Goal: Task Accomplishment & Management: Use online tool/utility

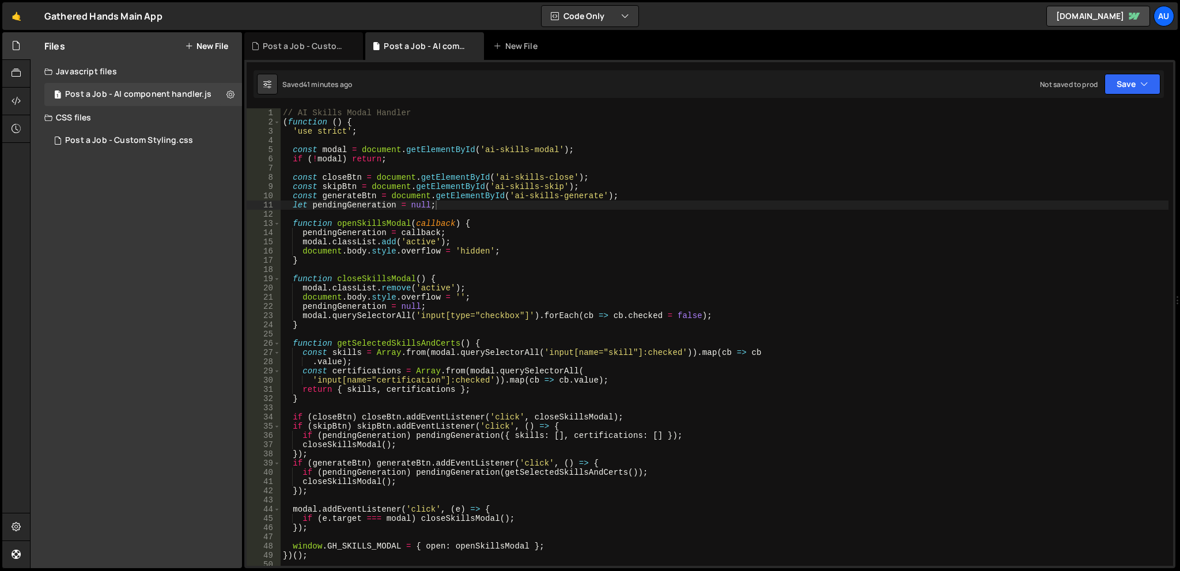
scroll to position [69, 0]
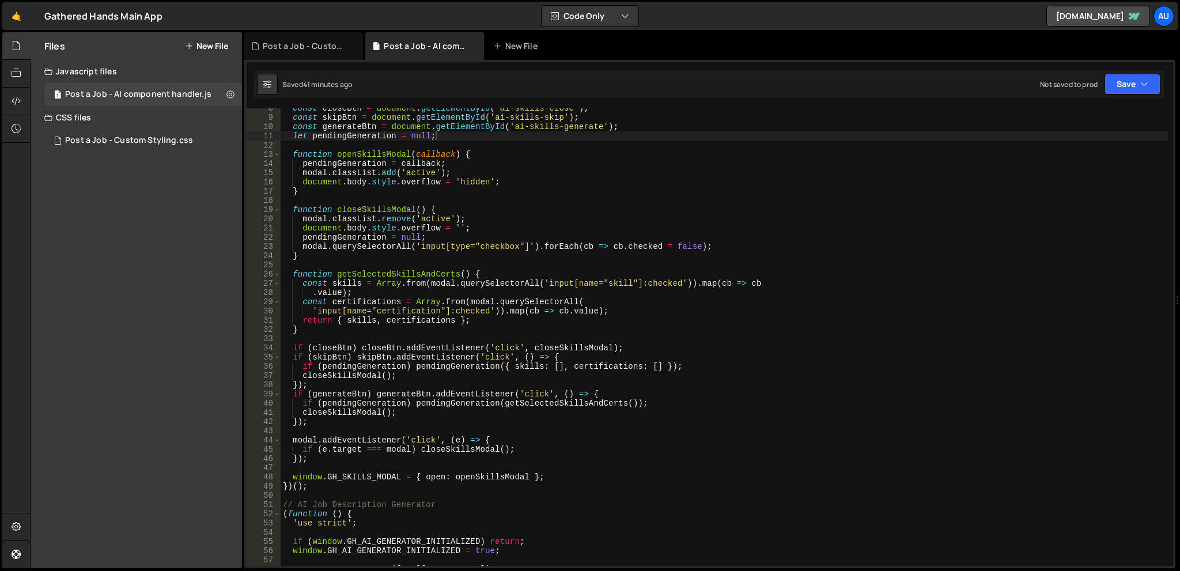
click at [662, 243] on div "const closeBtn = document . getElementById ( 'ai-skills-close' ) ; const skipBt…" at bounding box center [725, 342] width 888 height 476
click at [174, 247] on div "Files New File Create your first file Get started by starting a Javascript or C…" at bounding box center [136, 300] width 211 height 536
click at [21, 65] on div at bounding box center [16, 74] width 28 height 28
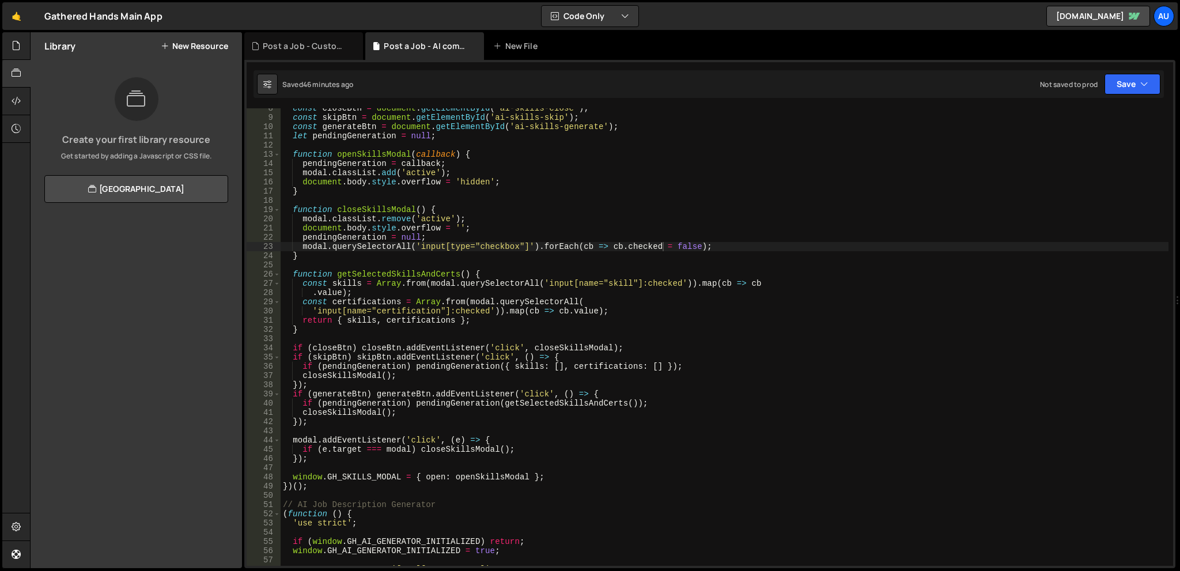
click at [190, 45] on button "New Resource" at bounding box center [194, 45] width 67 height 9
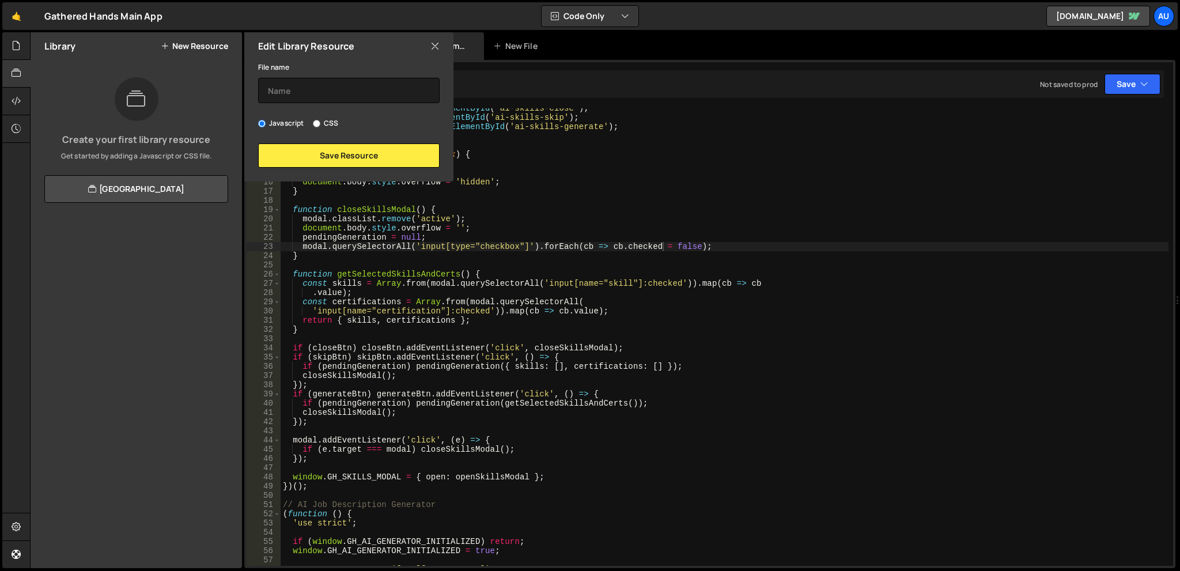
click at [436, 43] on icon at bounding box center [434, 46] width 9 height 13
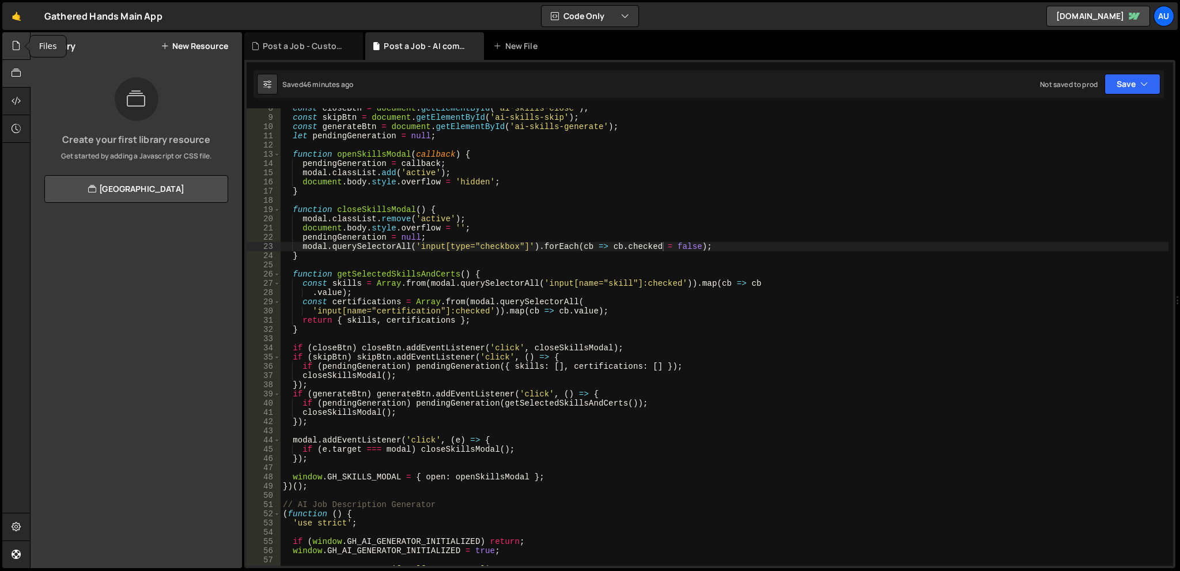
click at [22, 45] on div at bounding box center [16, 46] width 28 height 28
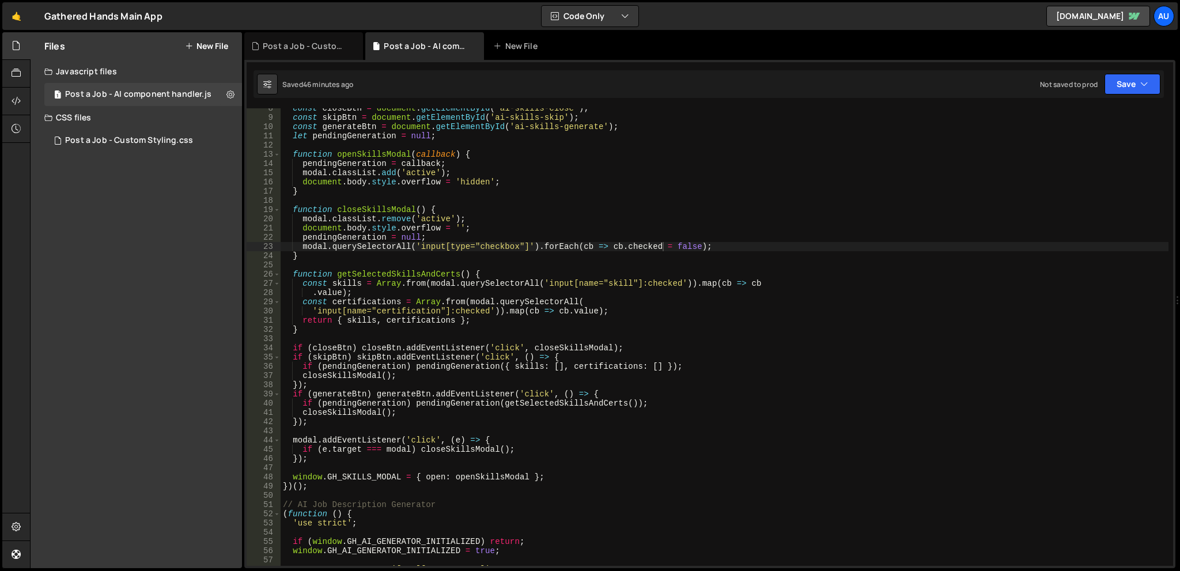
click at [83, 202] on div "Files New File Create your first file Get started by starting a Javascript or C…" at bounding box center [136, 300] width 211 height 536
click at [541, 234] on div "const closeBtn = document . getElementById ( 'ai-skills-close' ) ; const skipBt…" at bounding box center [725, 342] width 888 height 476
type textarea "})();"
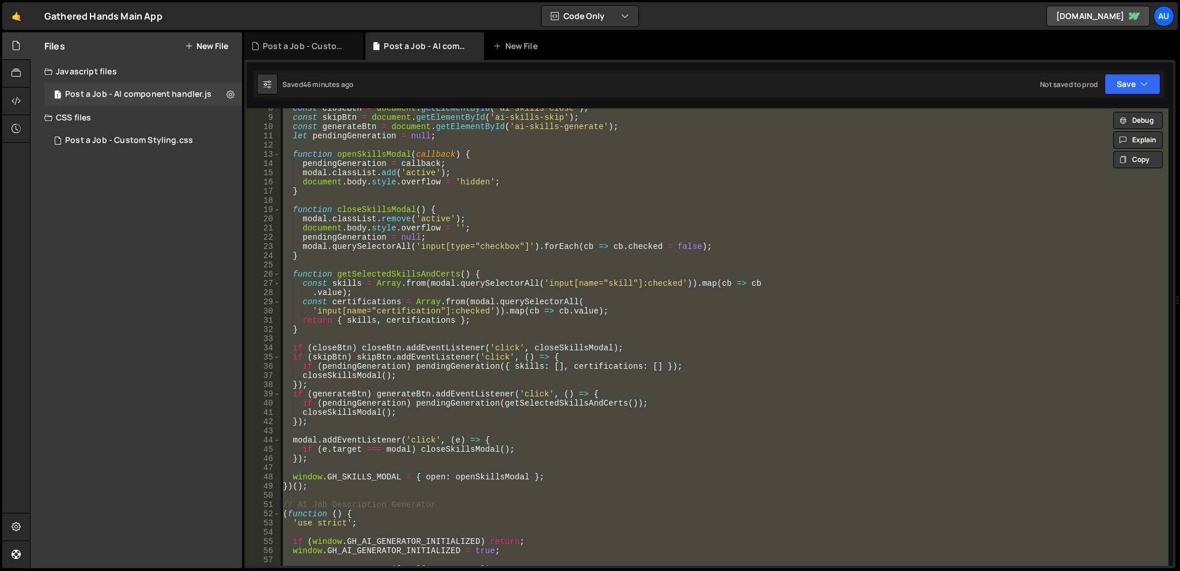
paste textarea
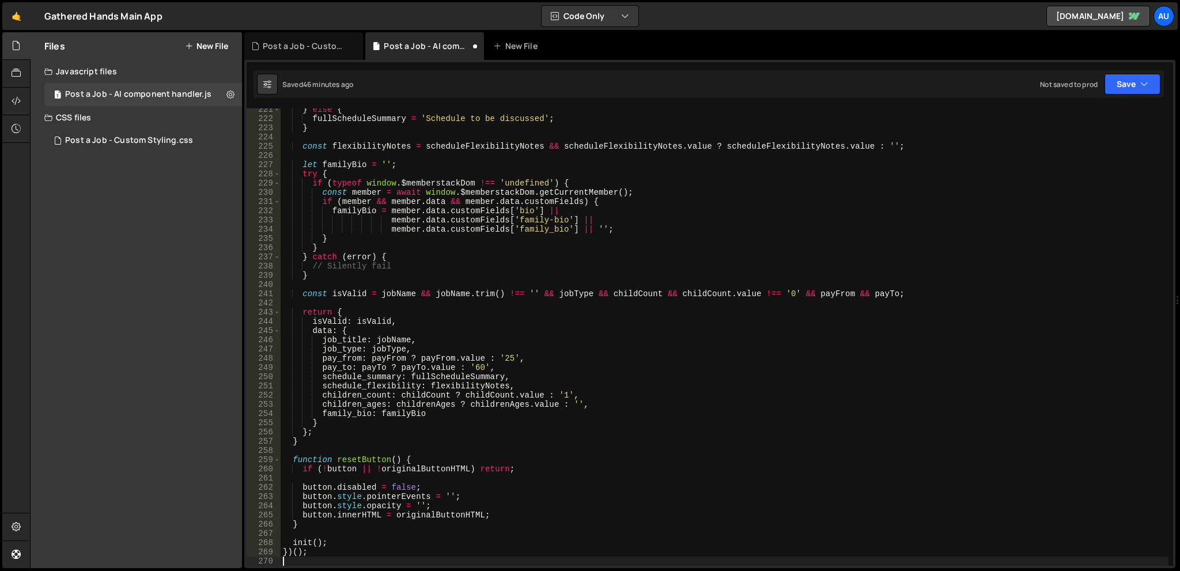
click at [816, 209] on div "} else { fullScheduleSummary = 'Schedule to be discussed' ; } const flexibility…" at bounding box center [725, 343] width 888 height 476
type textarea "familyBio = member.data.customFields['bio'] ||"
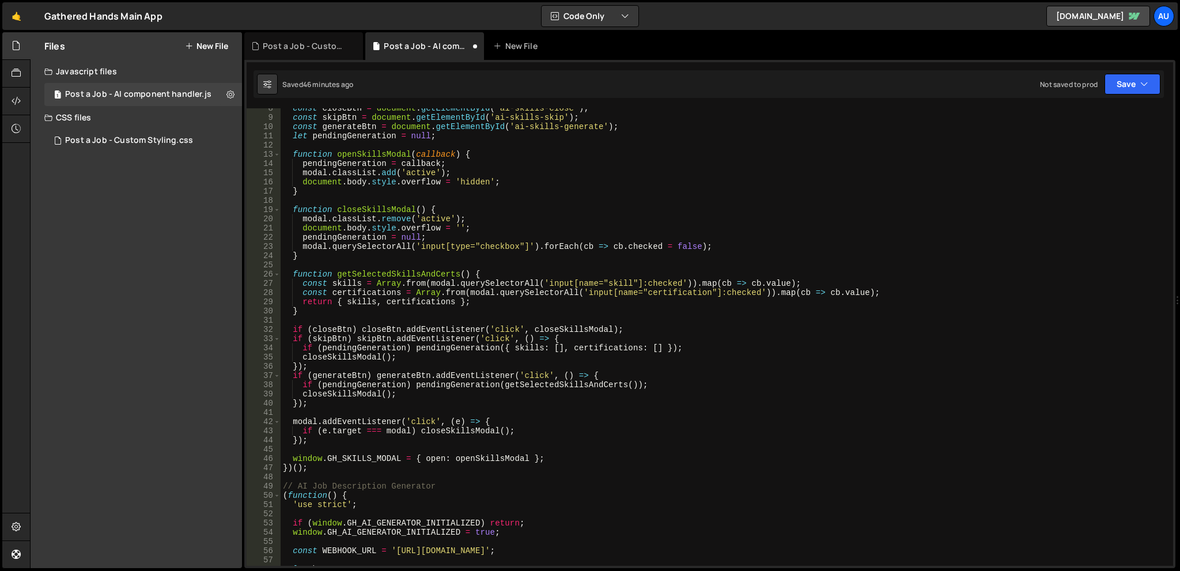
scroll to position [0, 0]
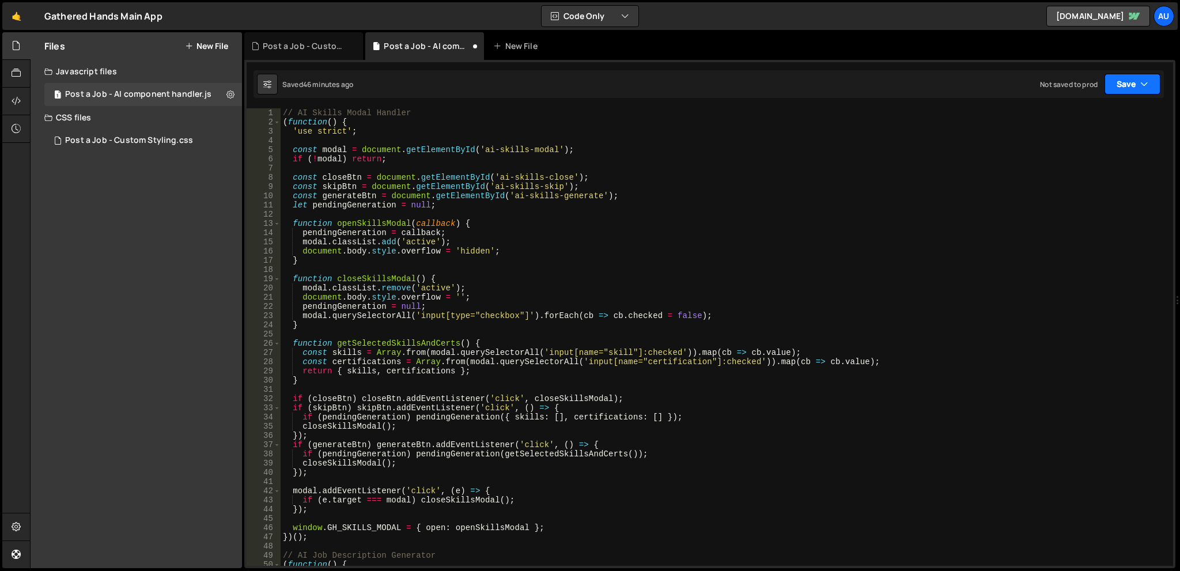
click at [1140, 79] on button "Save" at bounding box center [1132, 84] width 56 height 21
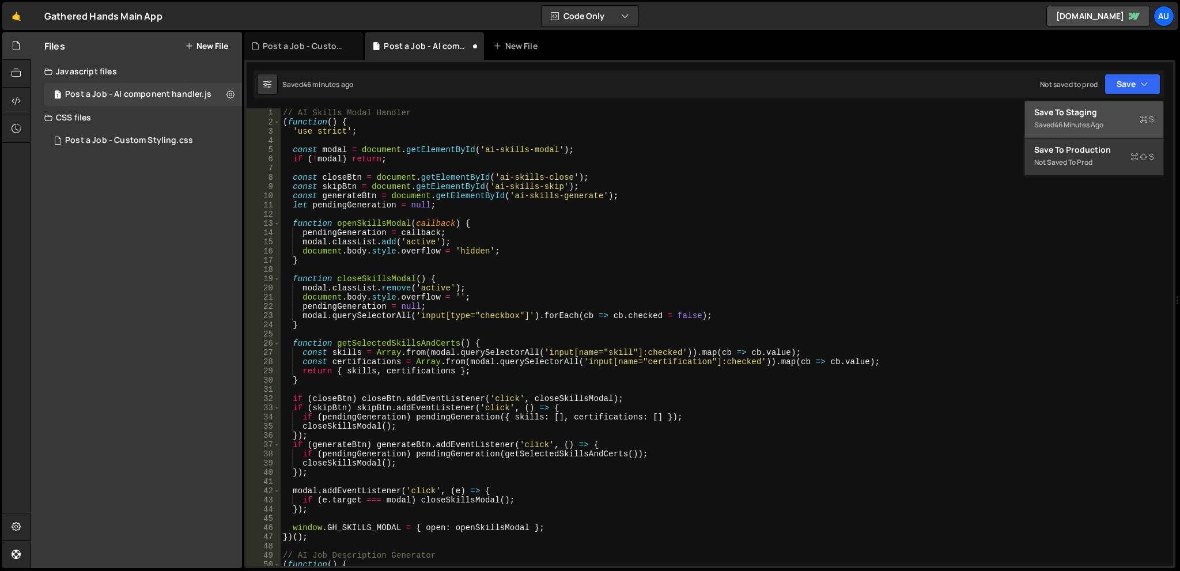
click at [1092, 122] on div "46 minutes ago" at bounding box center [1078, 125] width 49 height 10
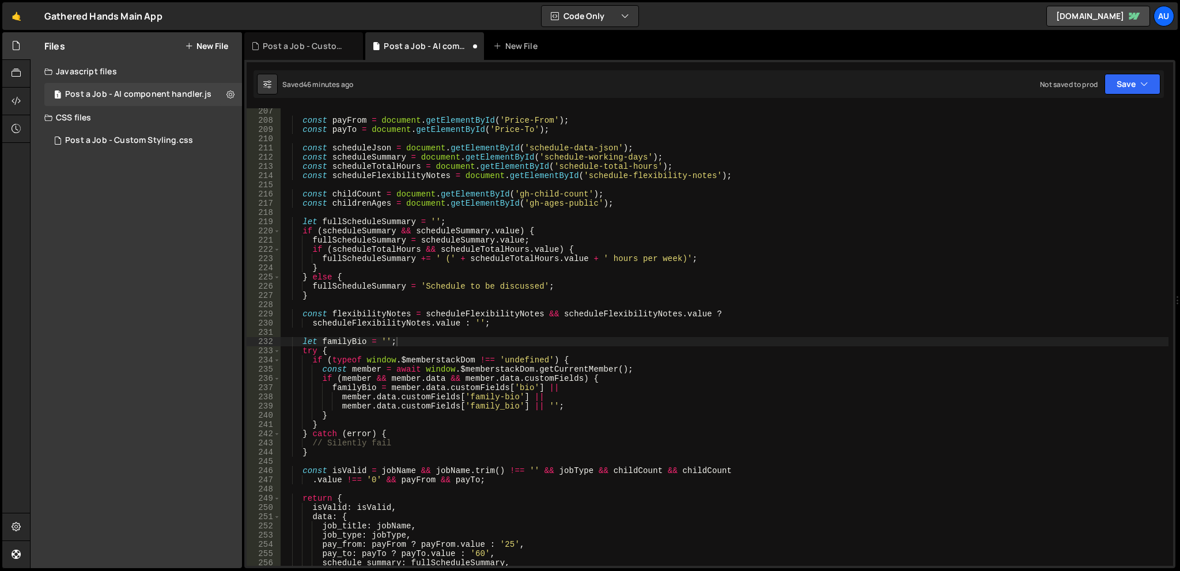
scroll to position [1901, 0]
click at [757, 181] on div "const payFrom = document . getElementById ( 'Price-From' ) ; const payTo = docu…" at bounding box center [725, 345] width 888 height 476
click at [664, 241] on div "const payFrom = document . getElementById ( 'Price-From' ) ; const payTo = docu…" at bounding box center [725, 345] width 888 height 476
type textarea "})();"
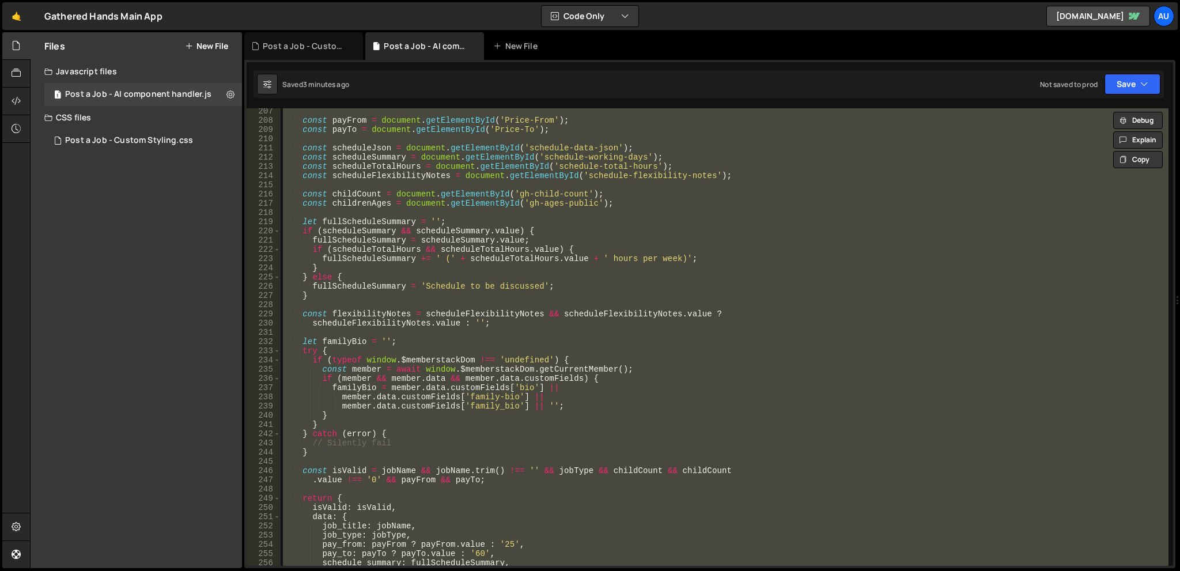
paste textarea
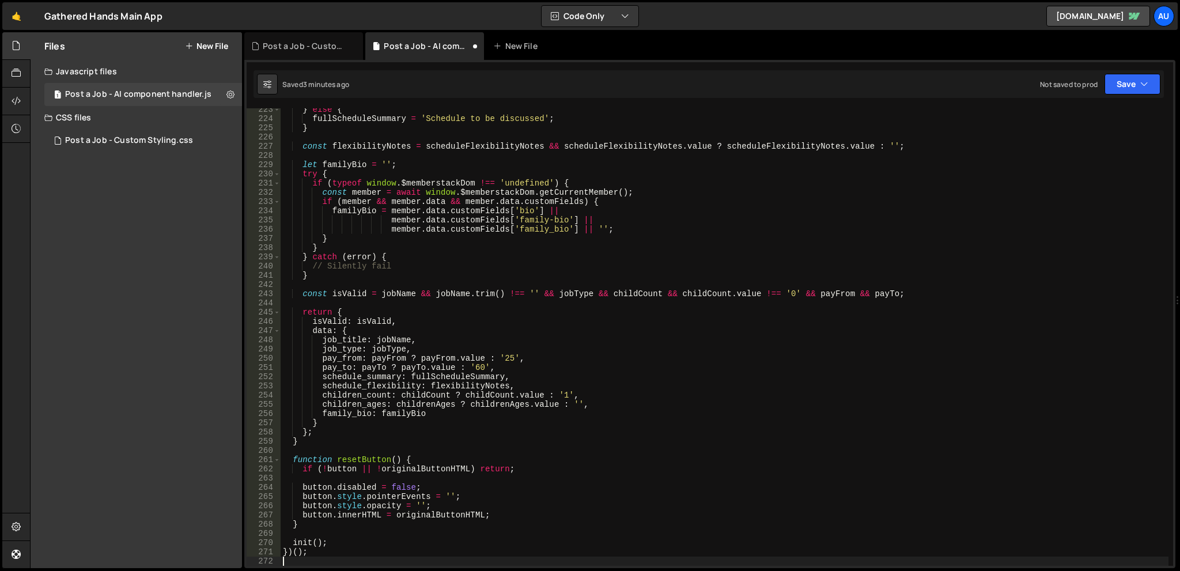
scroll to position [2049, 0]
click at [986, 209] on div "} else { fullScheduleSummary = 'Schedule to be discussed' ; } const flexibility…" at bounding box center [725, 343] width 888 height 476
click at [1130, 83] on button "Save" at bounding box center [1132, 84] width 56 height 21
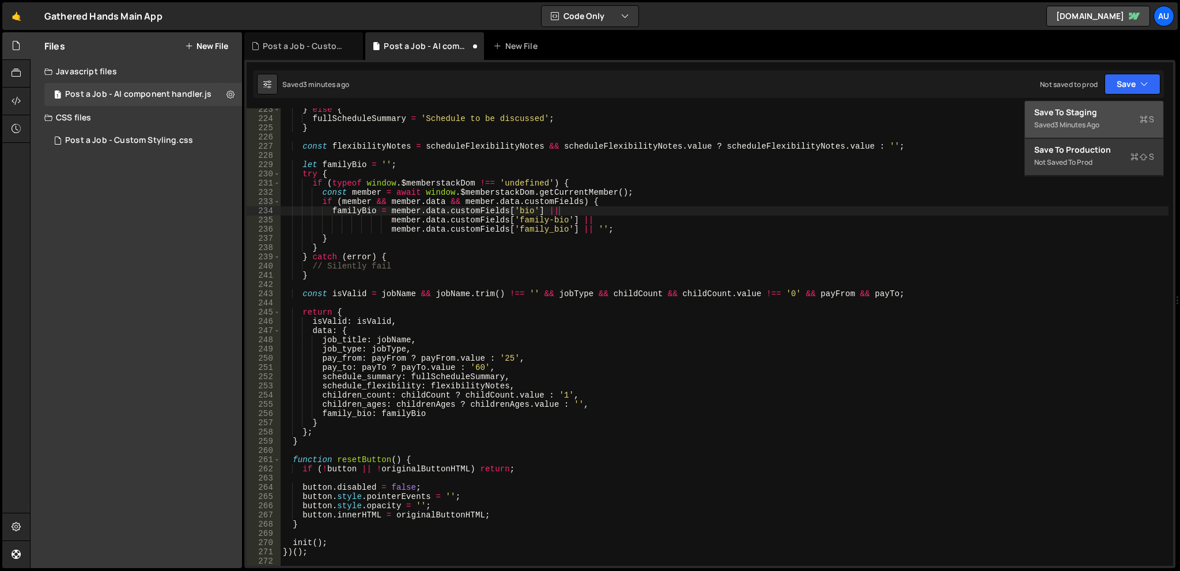
click at [1125, 128] on div "Saved 3 minutes ago" at bounding box center [1094, 125] width 120 height 14
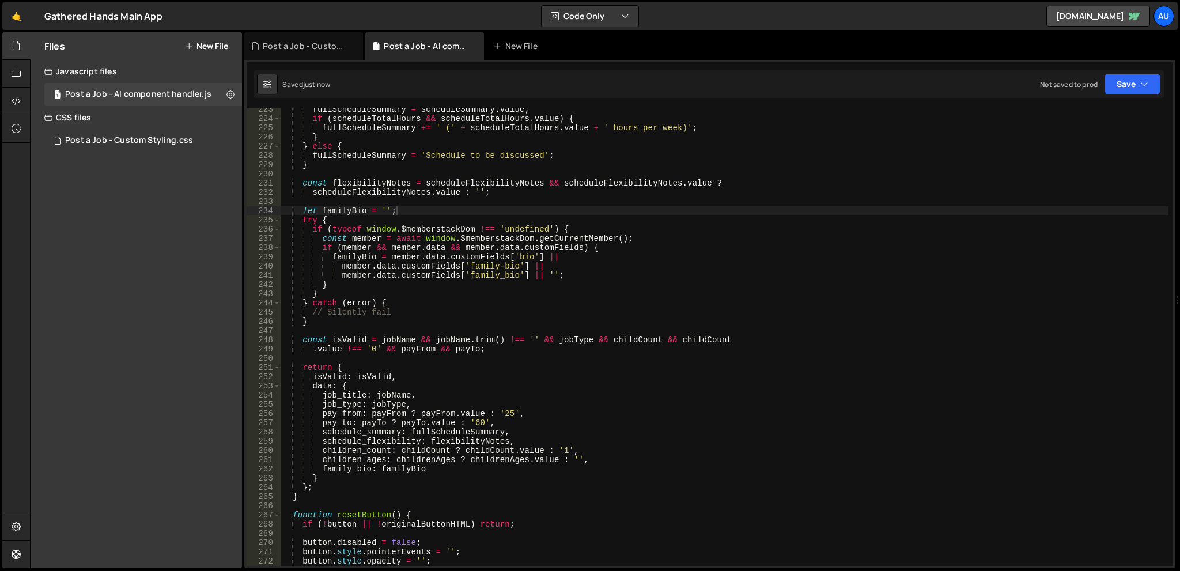
click at [906, 237] on div "fullScheduleSummary = scheduleSummary . value ; if ( scheduleTotalHours && sche…" at bounding box center [725, 343] width 888 height 476
click at [645, 279] on div "fullScheduleSummary = scheduleSummary . value ; if ( scheduleTotalHours && sche…" at bounding box center [725, 343] width 888 height 476
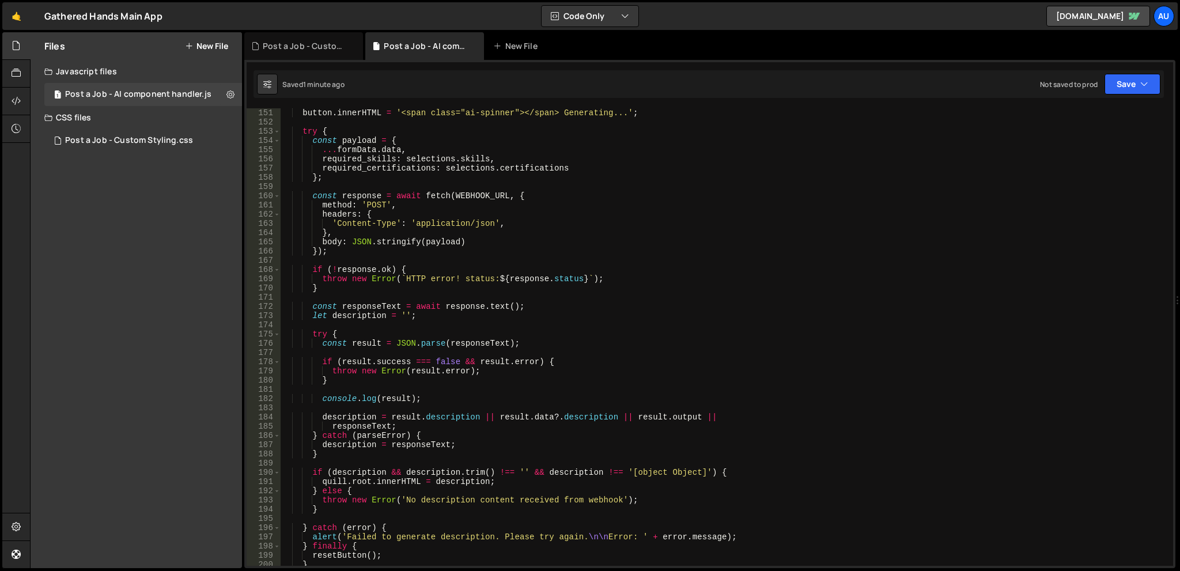
scroll to position [1383, 0]
click at [418, 403] on div "button . innerHTML = '<span class="ai-spinner"></span> Generating...' ; try { c…" at bounding box center [725, 346] width 888 height 476
type textarea "console.log(result);"
drag, startPoint x: 445, startPoint y: 400, endPoint x: 319, endPoint y: 395, distance: 126.3
click at [319, 395] on div "button . innerHTML = '<span class="ai-spinner"></span> Generating...' ; try { c…" at bounding box center [725, 346] width 888 height 476
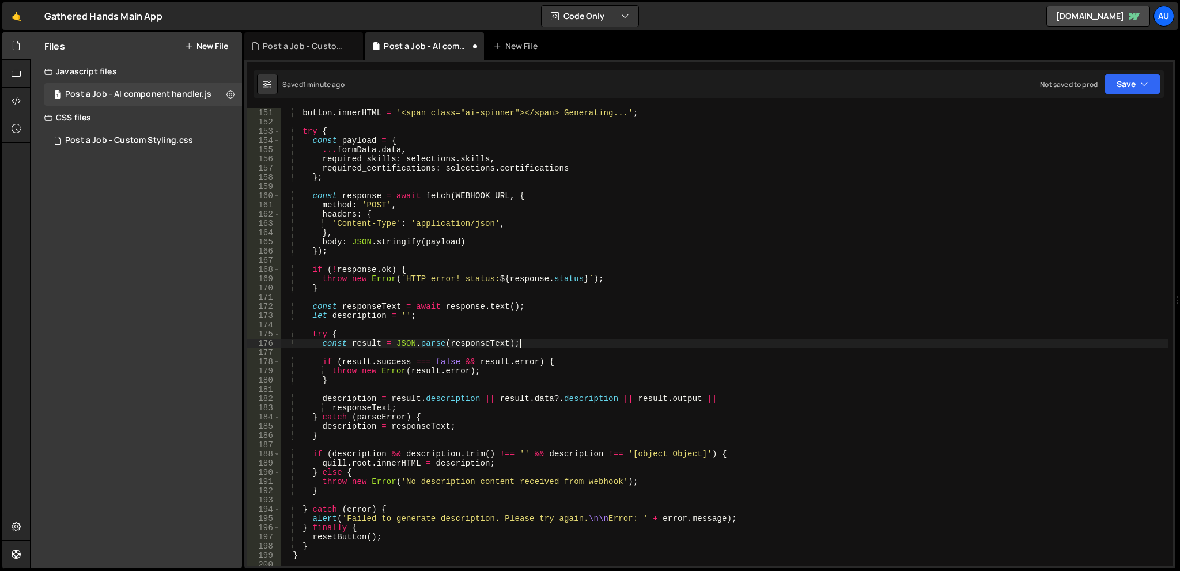
click at [615, 344] on div "button . innerHTML = '<span class="ai-spinner"></span> Generating...' ; try { c…" at bounding box center [725, 346] width 888 height 476
click at [1106, 85] on button "Save" at bounding box center [1132, 84] width 56 height 21
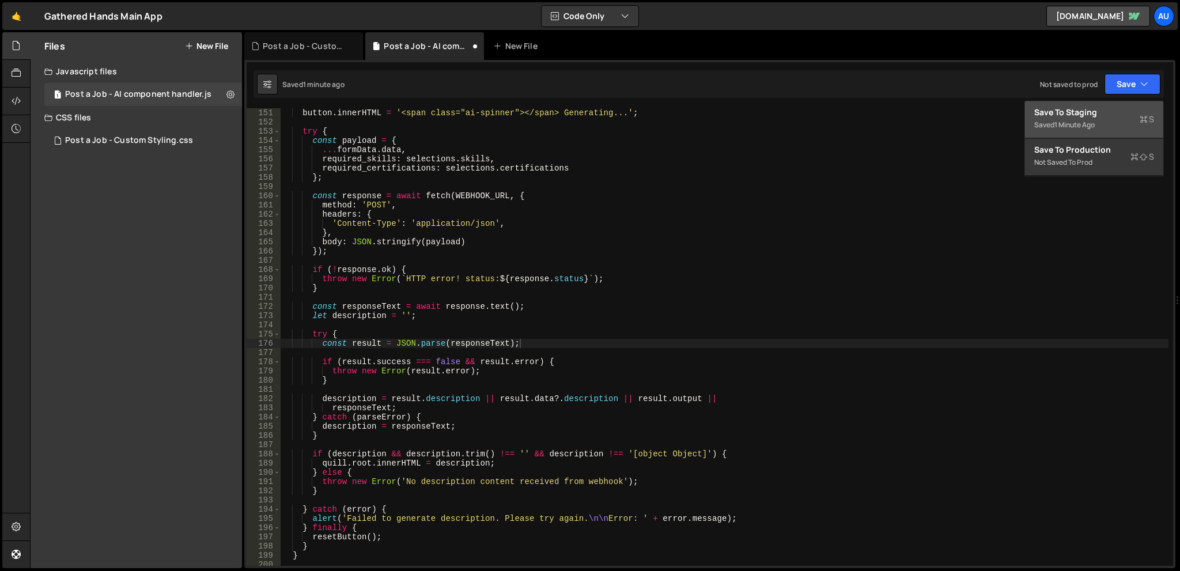
click at [1110, 120] on div "Saved 1 minute ago" at bounding box center [1094, 125] width 120 height 14
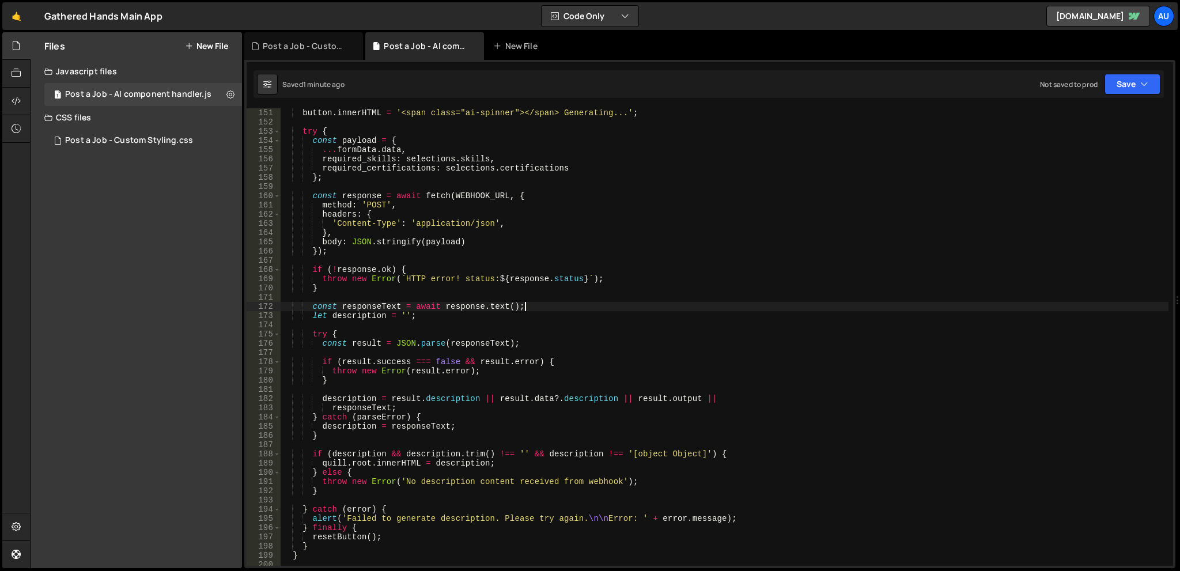
click at [610, 310] on div "button . innerHTML = '<span class="ai-spinner"></span> Generating...' ; try { c…" at bounding box center [725, 346] width 888 height 476
type textarea "})();"
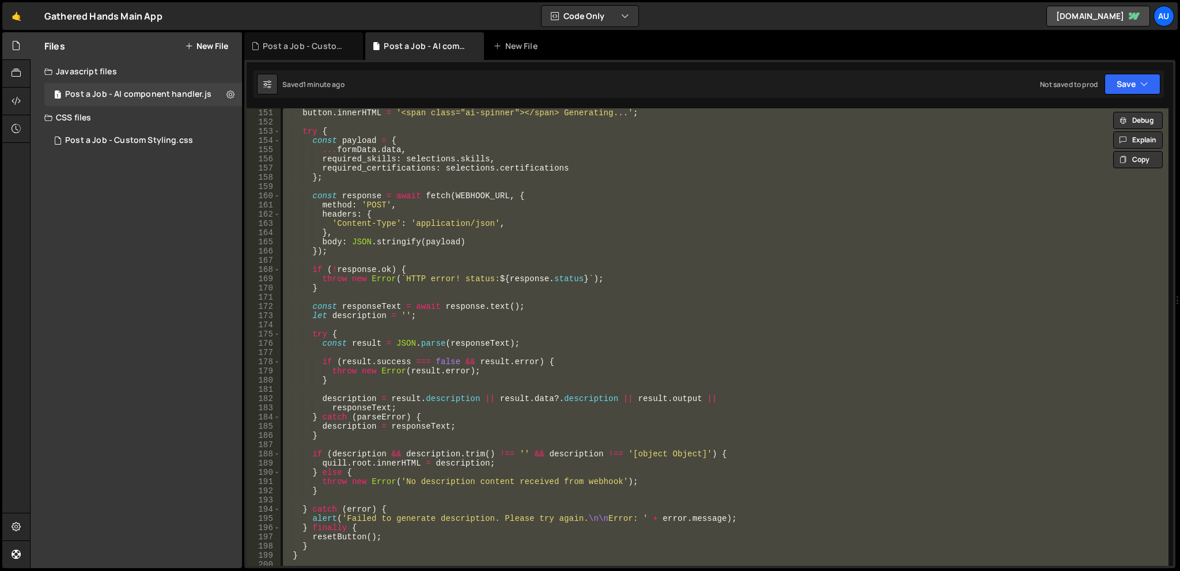
paste textarea
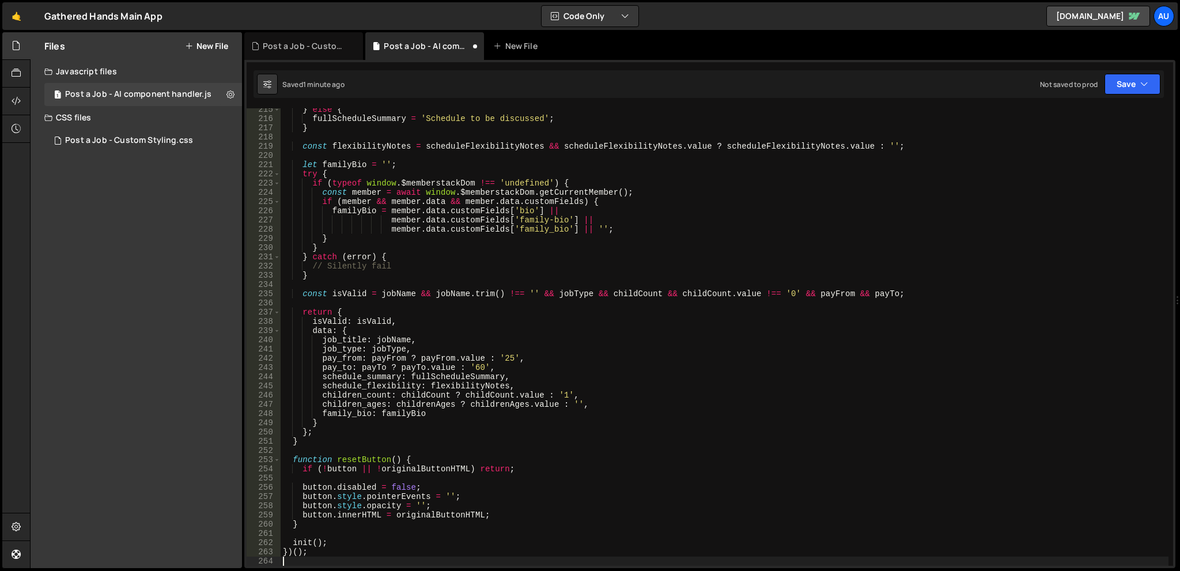
click at [713, 278] on div "} else { fullScheduleSummary = 'Schedule to be discussed' ; } const flexibility…" at bounding box center [725, 343] width 888 height 476
click at [1133, 74] on button "Save" at bounding box center [1132, 84] width 56 height 21
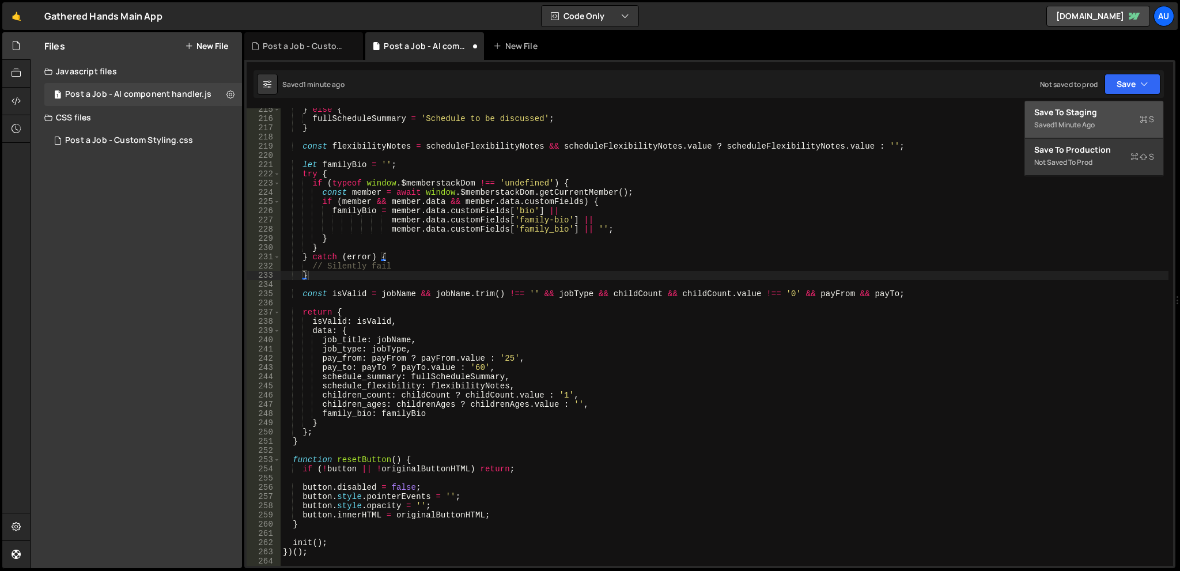
click at [1132, 111] on div "Save to Staging S" at bounding box center [1094, 113] width 120 height 12
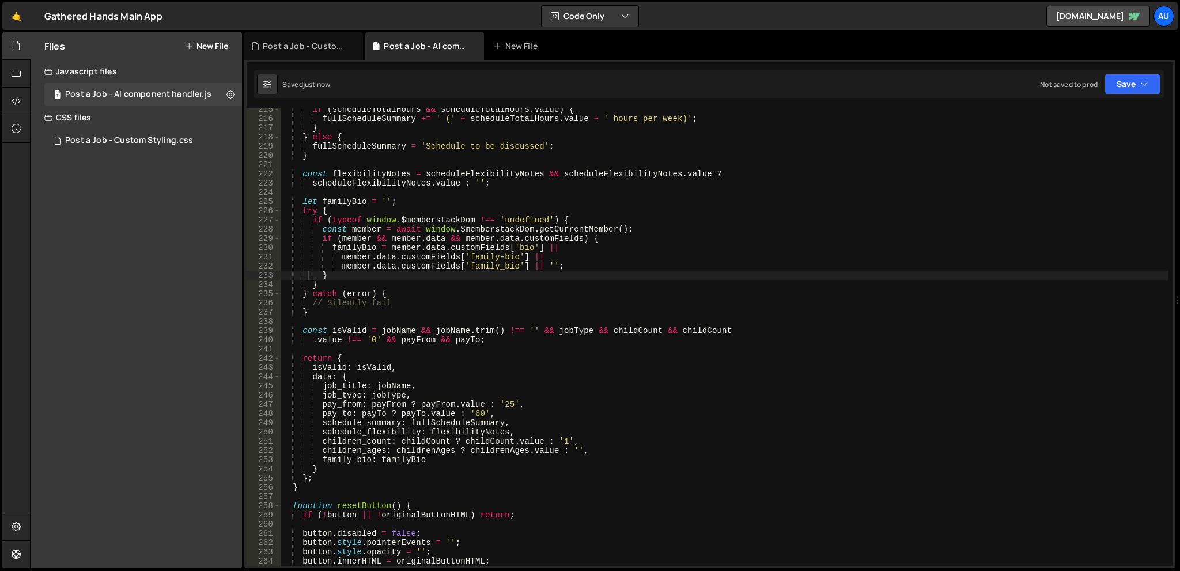
click at [751, 253] on div "if ( scheduleTotalHours && scheduleTotalHours . value ) { fullScheduleSummary +…" at bounding box center [725, 343] width 888 height 476
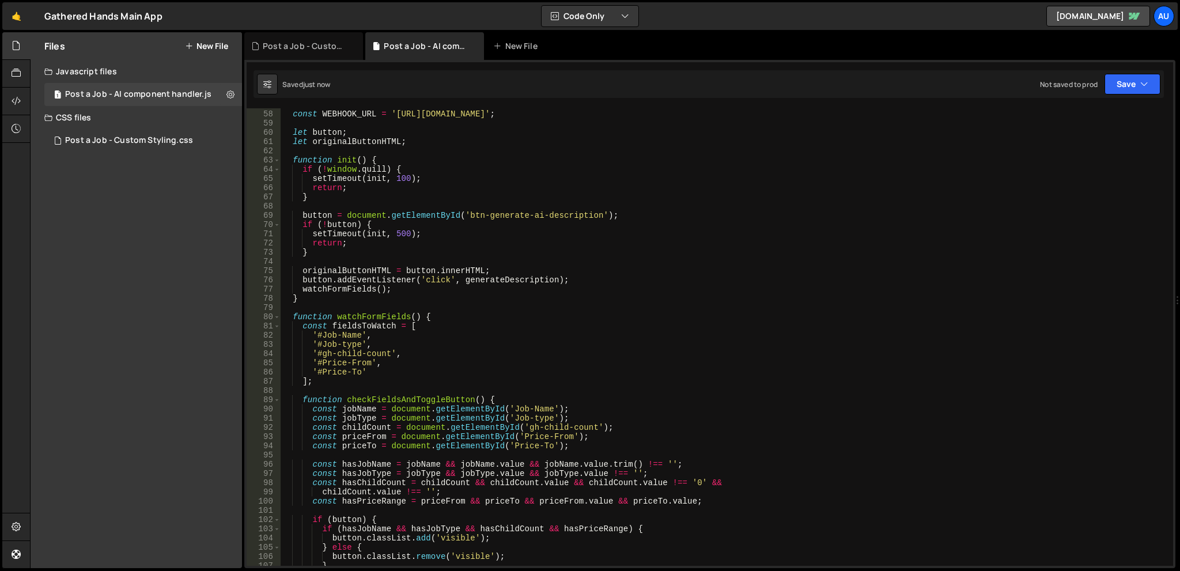
scroll to position [0, 0]
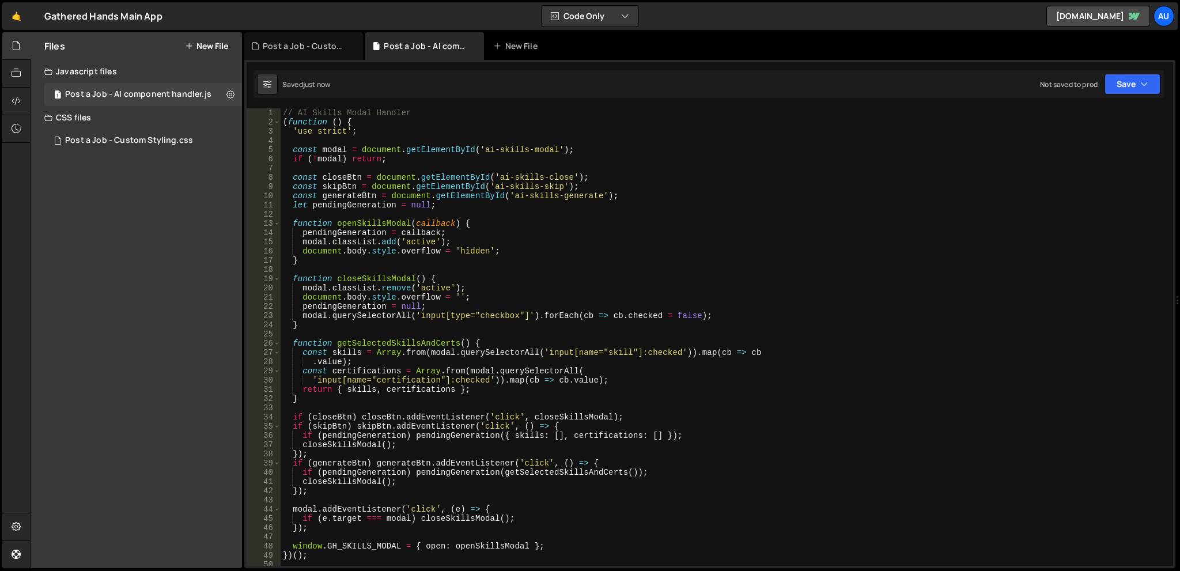
click at [136, 239] on div "Files New File Create your first file Get started by starting a Javascript or C…" at bounding box center [136, 300] width 211 height 536
click at [917, 200] on div "// AI Skills Modal Handler ( function ( ) { 'use strict' ; const modal = docume…" at bounding box center [725, 346] width 888 height 476
click at [438, 198] on div "// AI Skills Modal Handler ( function ( ) { 'use strict' ; const modal = docume…" at bounding box center [725, 346] width 888 height 476
type textarea "})();"
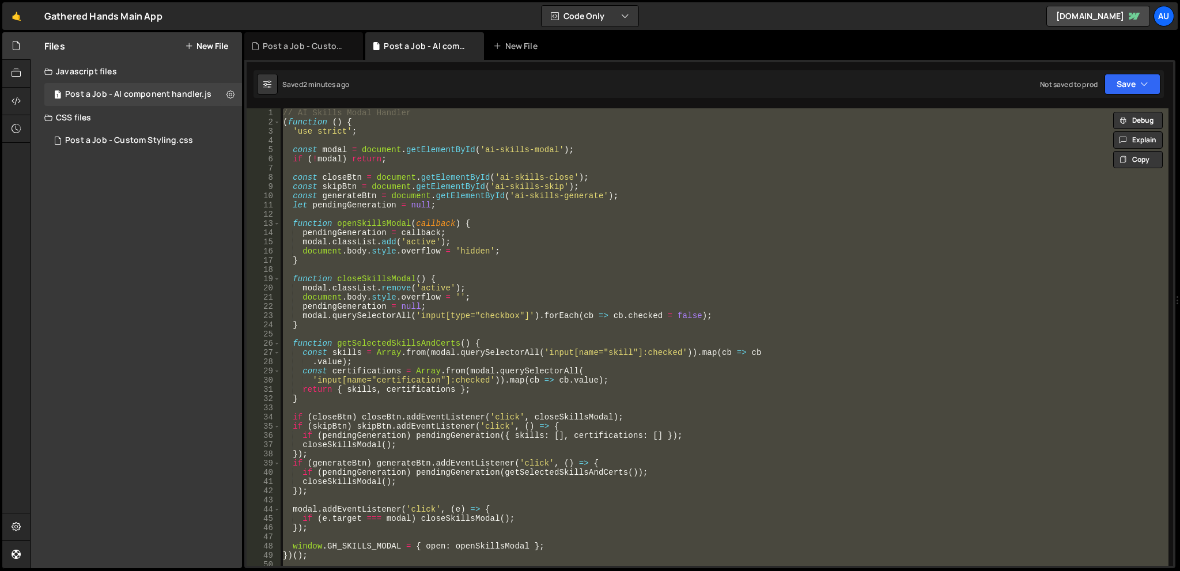
paste textarea
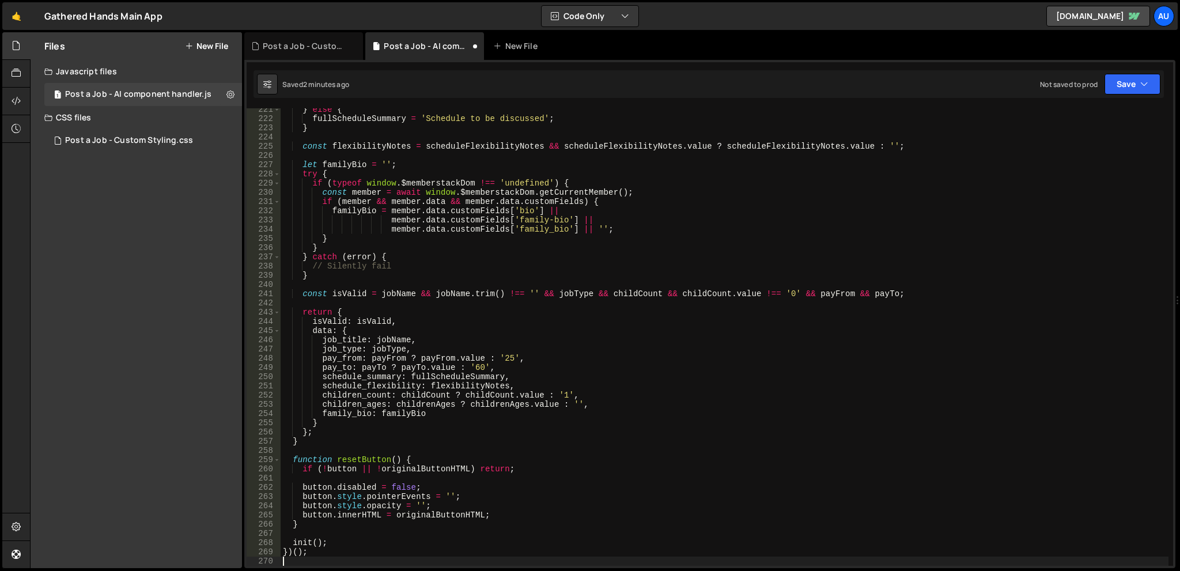
click at [793, 184] on div "} else { fullScheduleSummary = 'Schedule to be discussed' ; } const flexibility…" at bounding box center [725, 343] width 888 height 476
click at [1115, 88] on button "Save" at bounding box center [1132, 84] width 56 height 21
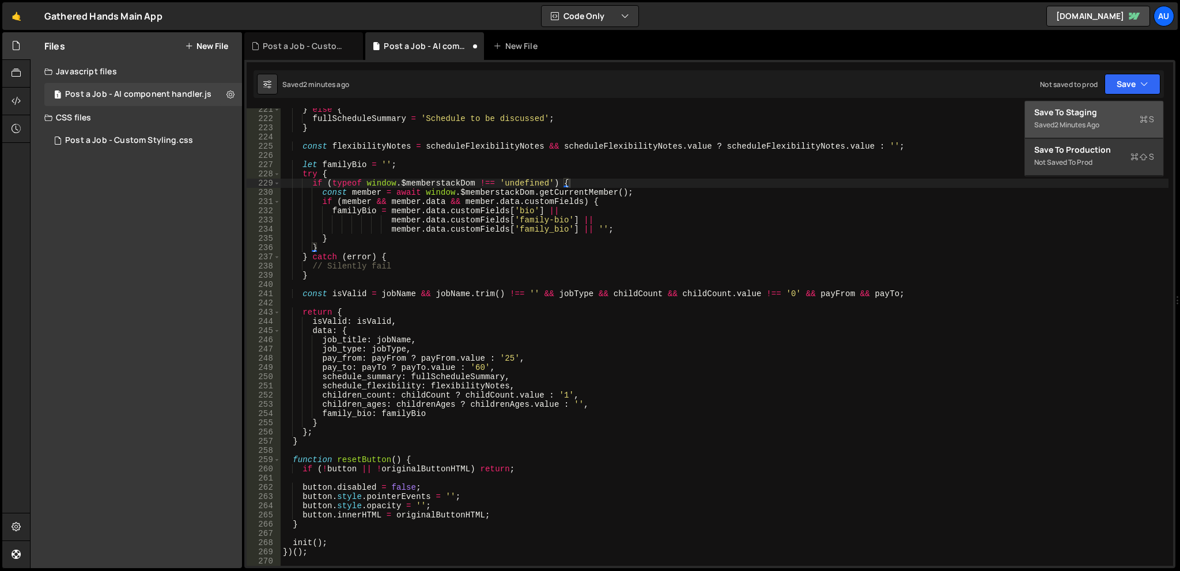
click at [1113, 116] on div "Save to Staging S" at bounding box center [1094, 113] width 120 height 12
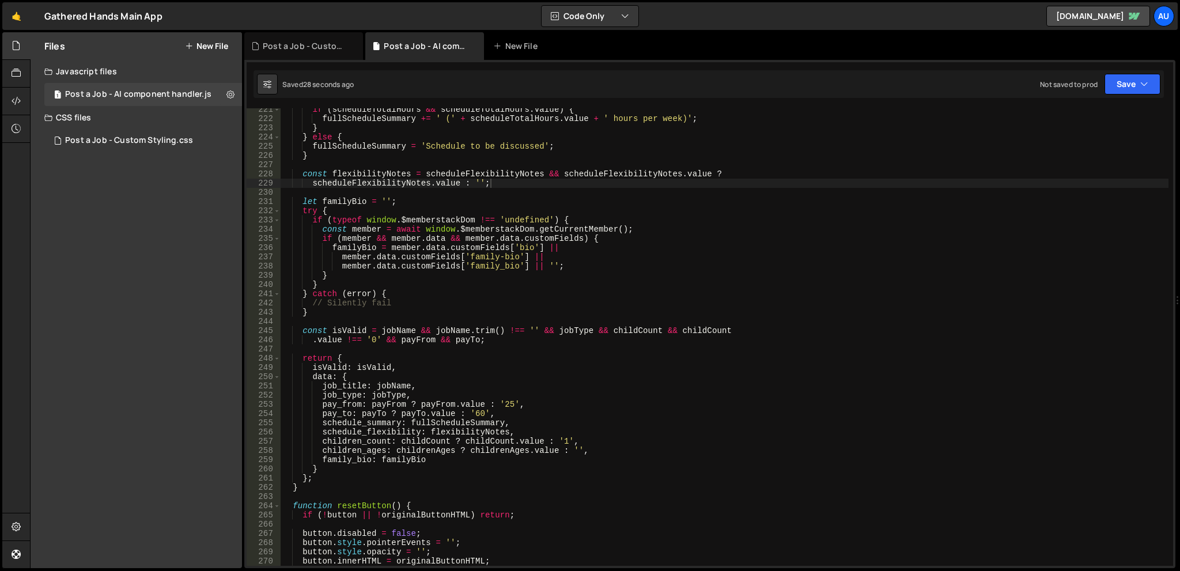
click at [755, 310] on div "if ( scheduleTotalHours && scheduleTotalHours . value ) { fullScheduleSummary +…" at bounding box center [725, 343] width 888 height 476
click at [482, 268] on div "if ( scheduleTotalHours && scheduleTotalHours . value ) { fullScheduleSummary +…" at bounding box center [725, 343] width 888 height 476
type textarea "})();"
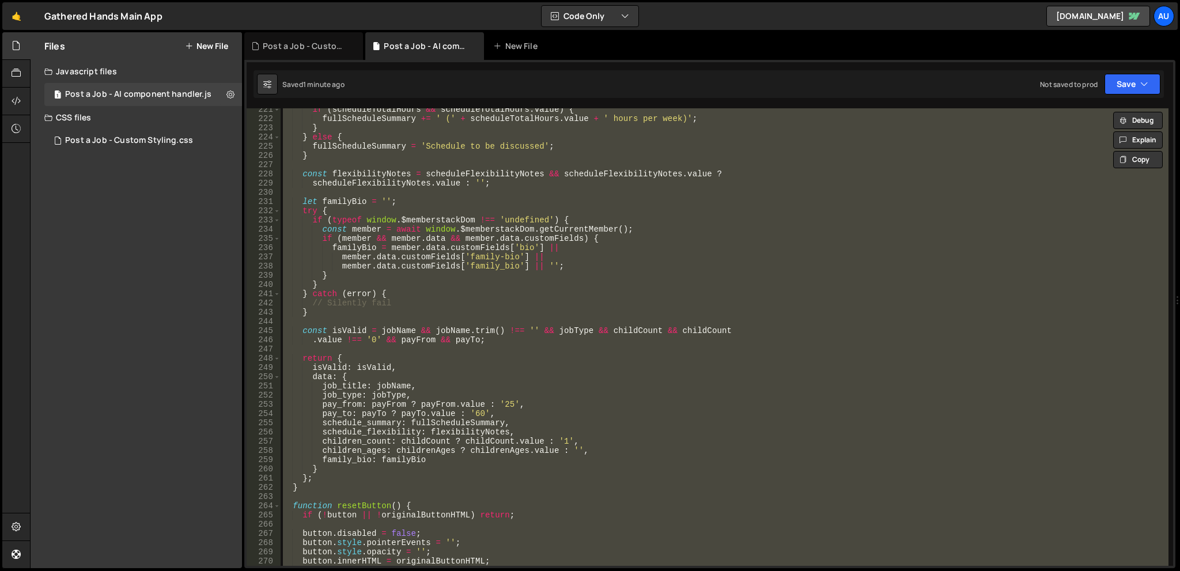
paste textarea
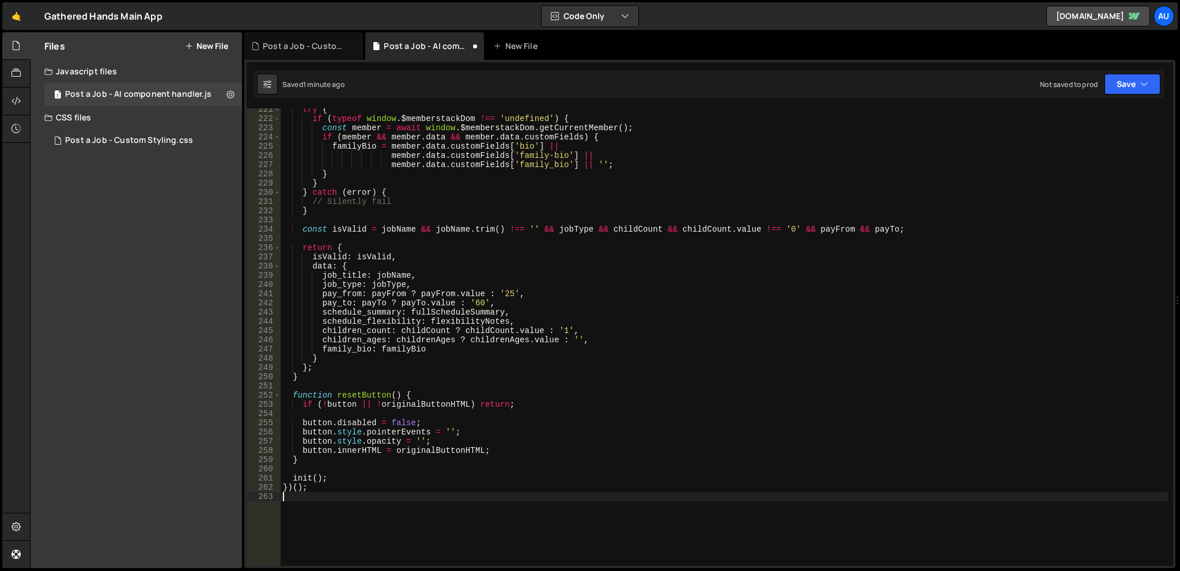
click at [713, 320] on div "try { if ( typeof window . $memberstackDom !== 'undefined' ) { const member = a…" at bounding box center [725, 343] width 888 height 476
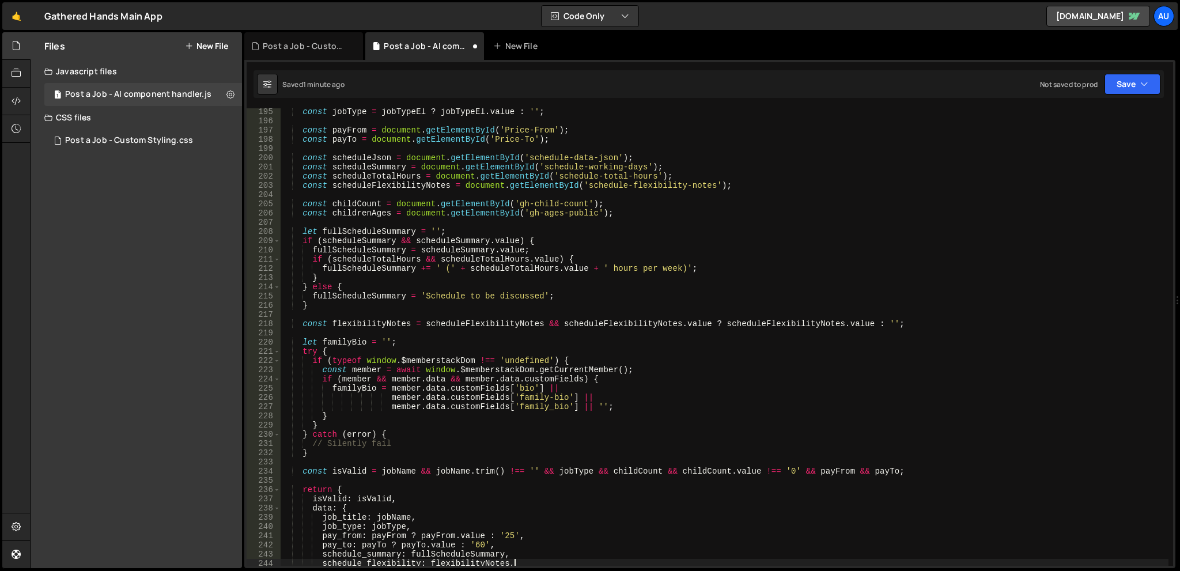
scroll to position [1789, 0]
click at [1143, 79] on icon "button" at bounding box center [1144, 84] width 8 height 12
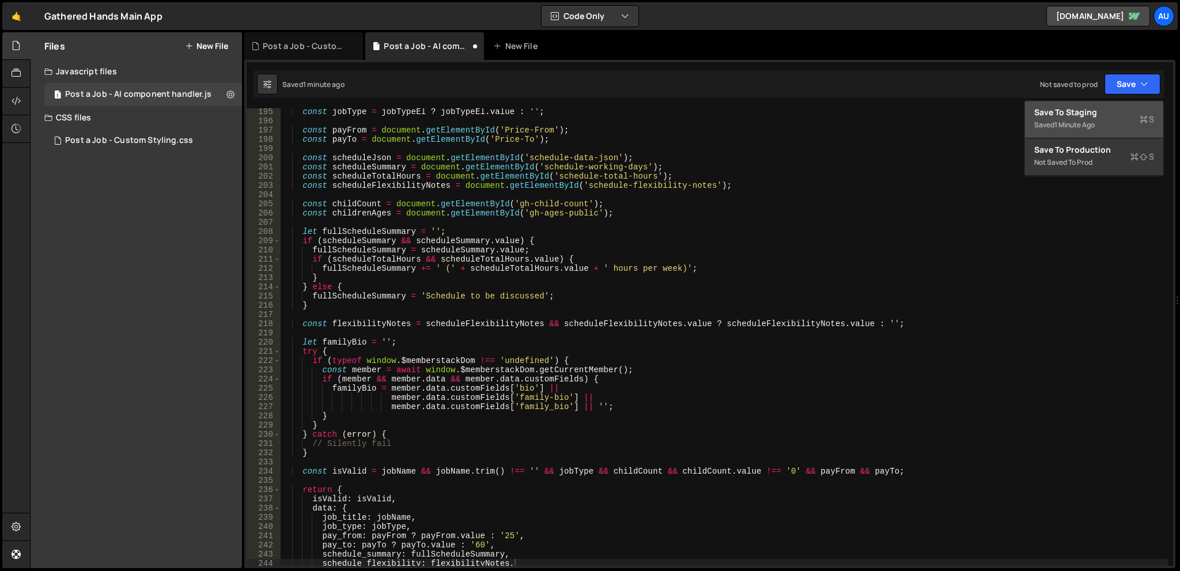
click at [1115, 122] on div "Saved 1 minute ago" at bounding box center [1094, 125] width 120 height 14
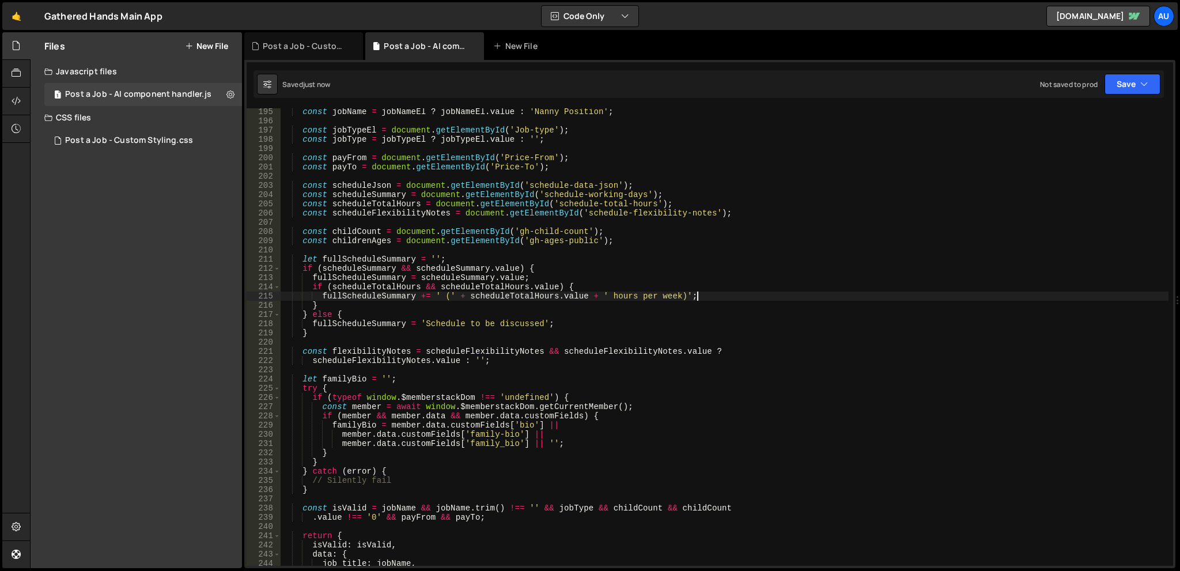
click at [895, 299] on div "const jobName = jobNameEl ? jobNameEl . value : 'Nanny Position' ; const jobTyp…" at bounding box center [725, 345] width 888 height 476
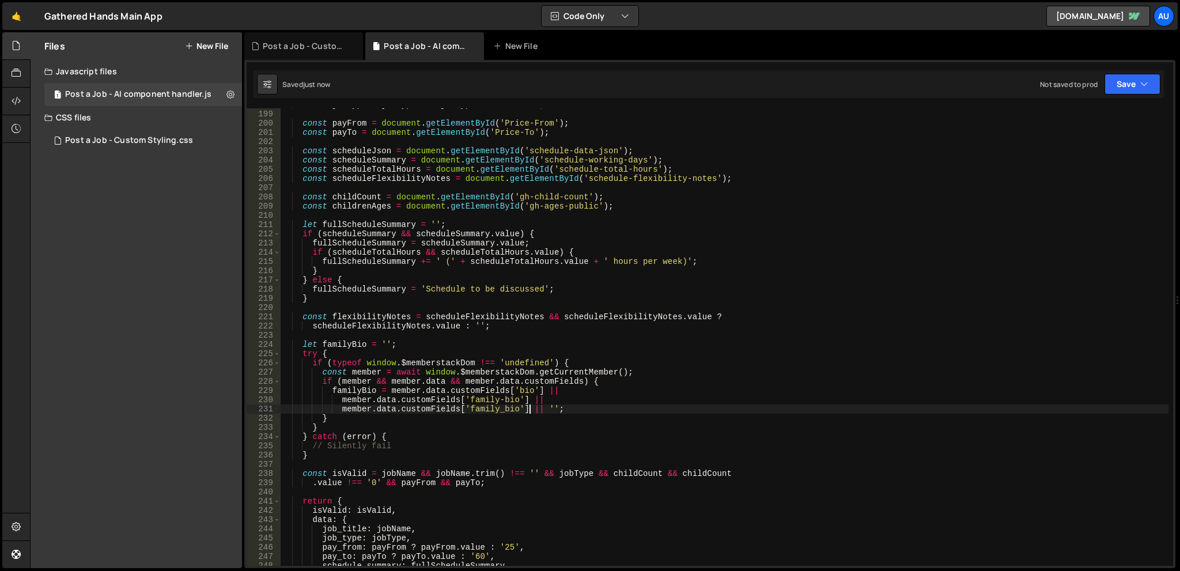
click at [531, 404] on div "const jobType = jobTypeEl ? jobTypeEl . value : '' ; const payFrom = document .…" at bounding box center [725, 338] width 888 height 476
click at [772, 383] on div "const jobType = jobTypeEl ? jobTypeEl . value : '' ; const payFrom = document .…" at bounding box center [725, 338] width 888 height 476
click at [866, 234] on div "const jobType = jobTypeEl ? jobTypeEl . value : '' ; const payFrom = document .…" at bounding box center [725, 338] width 888 height 476
click at [496, 299] on div "const jobType = jobTypeEl ? jobTypeEl . value : '' ; const payFrom = document .…" at bounding box center [725, 338] width 888 height 476
type textarea "})();"
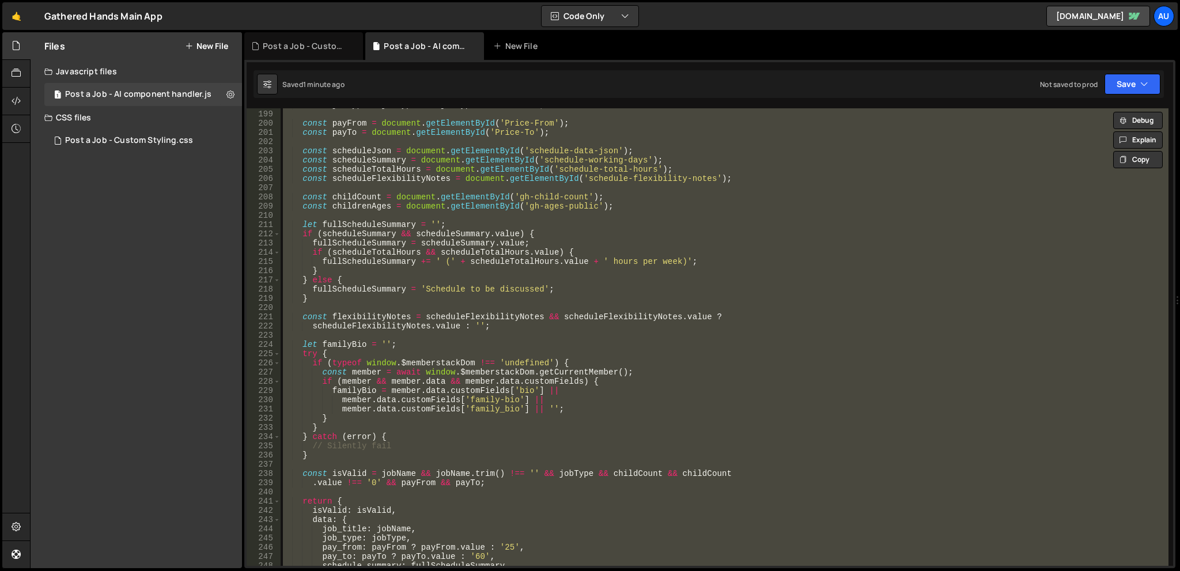
paste textarea
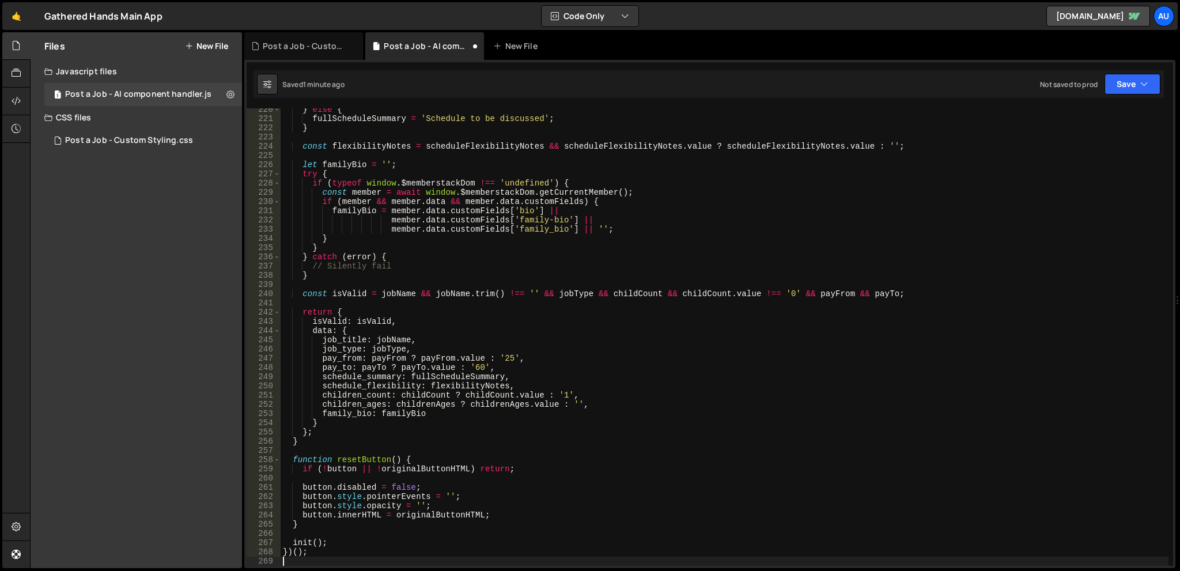
scroll to position [2022, 0]
click at [1133, 87] on button "Save" at bounding box center [1132, 84] width 56 height 21
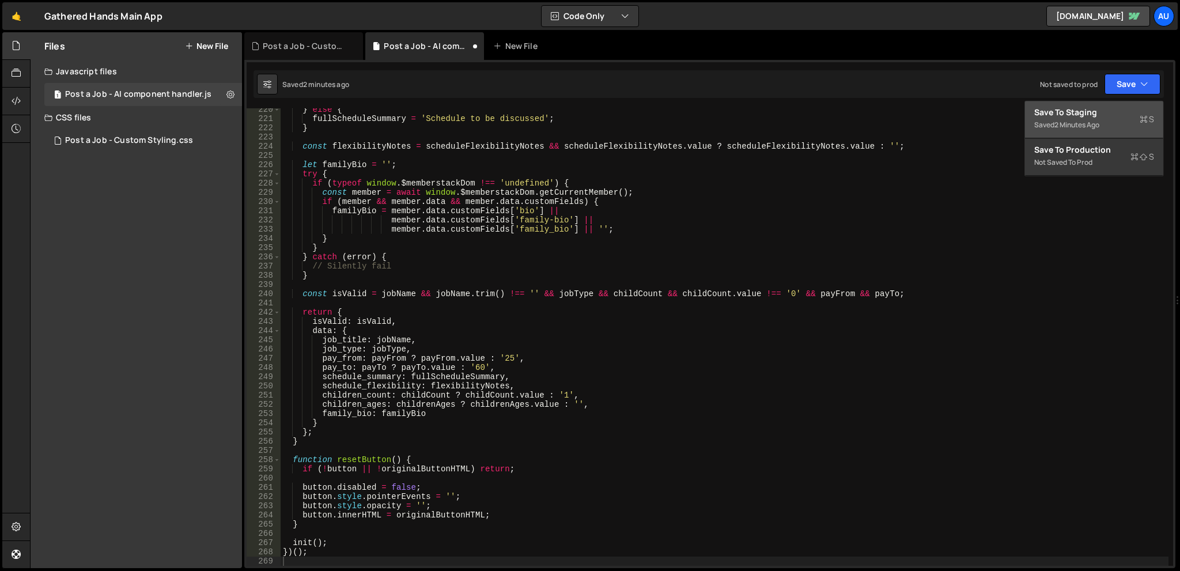
click at [1127, 111] on div "Save to Staging S" at bounding box center [1094, 113] width 120 height 12
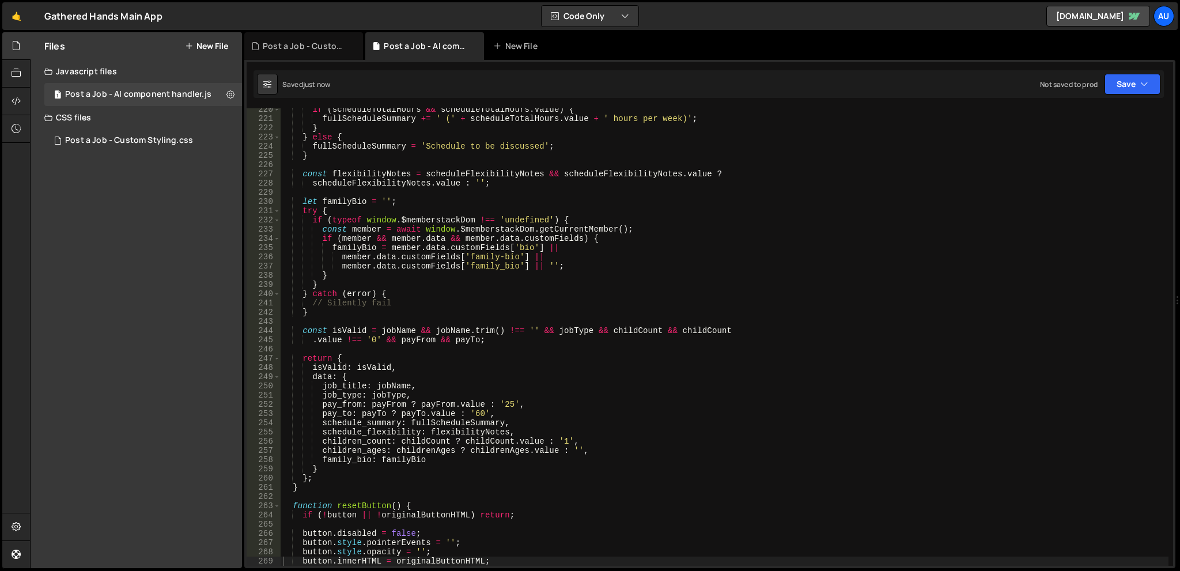
type textarea "}"
click at [832, 276] on div "if ( scheduleTotalHours && scheduleTotalHours . value ) { fullScheduleSummary +…" at bounding box center [725, 343] width 888 height 476
